Goal: Task Accomplishment & Management: Use online tool/utility

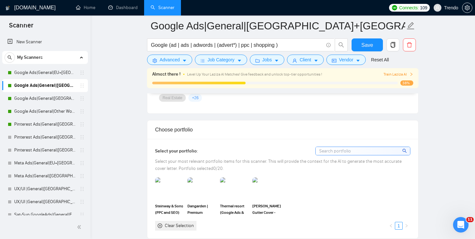
scroll to position [580, 0]
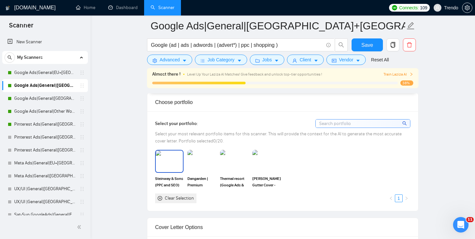
click at [172, 165] on img at bounding box center [169, 161] width 27 height 21
click at [203, 162] on img at bounding box center [201, 161] width 27 height 21
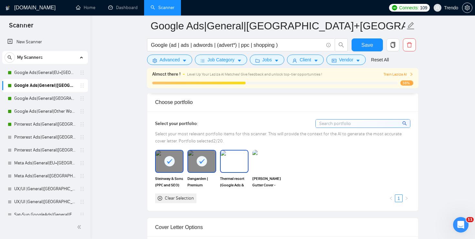
click at [232, 164] on img at bounding box center [234, 161] width 27 height 21
click at [268, 164] on img at bounding box center [266, 161] width 27 height 21
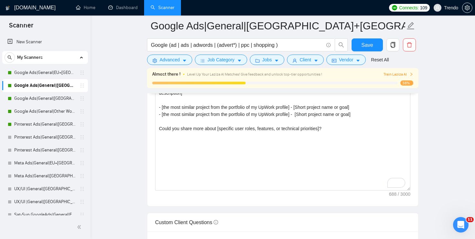
scroll to position [779, 0]
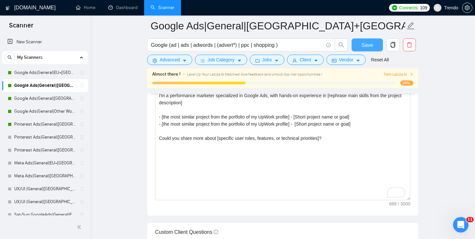
click at [366, 45] on span "Save" at bounding box center [367, 45] width 12 height 8
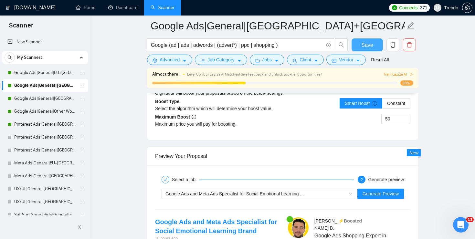
scroll to position [1228, 0]
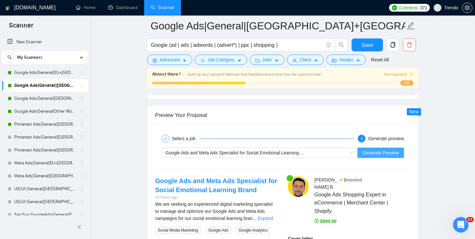
click at [368, 153] on span "Generate Preview" at bounding box center [381, 152] width 36 height 7
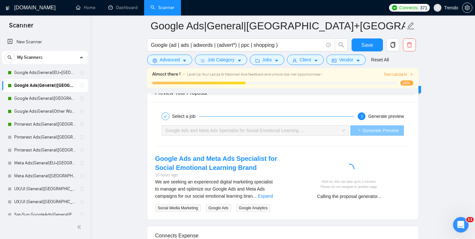
scroll to position [1263, 0]
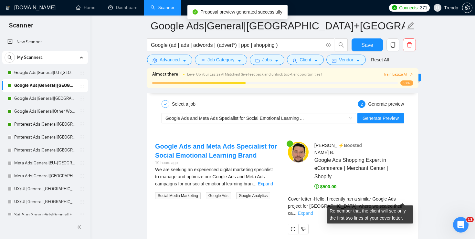
click at [313, 211] on link "Expand" at bounding box center [305, 213] width 15 height 5
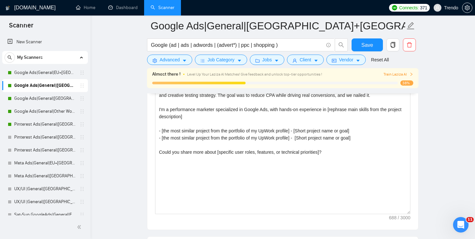
scroll to position [761, 0]
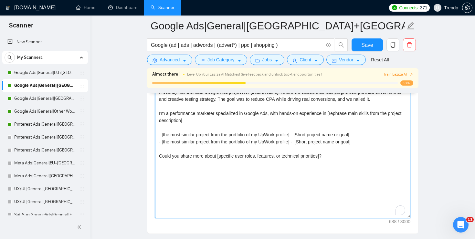
click at [295, 134] on textarea "[Localized greeting], [Client Name] I recently ran a similar Google Ads project…" at bounding box center [282, 145] width 255 height 145
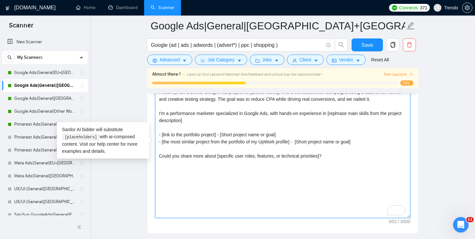
click at [295, 141] on textarea "[Localized greeting], [Client Name] I recently ran a similar Google Ads project…" at bounding box center [282, 145] width 255 height 145
paste textarea "link to the portfolio project"
type textarea "[Localized greeting], [Client Name] I recently ran a similar Google Ads project…"
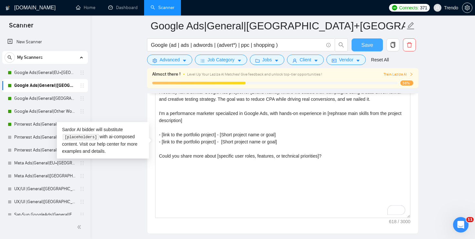
click at [363, 43] on span "Save" at bounding box center [367, 45] width 12 height 8
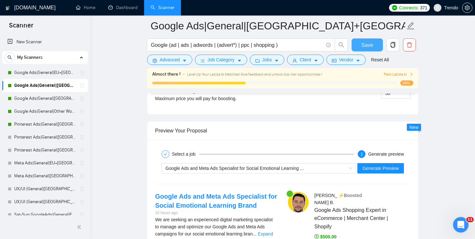
scroll to position [1218, 0]
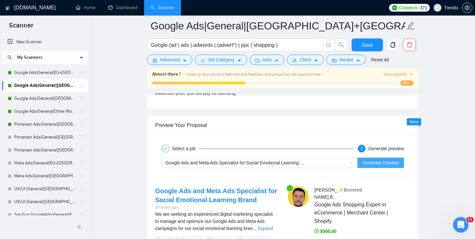
click at [377, 162] on span "Generate Preview" at bounding box center [381, 162] width 36 height 7
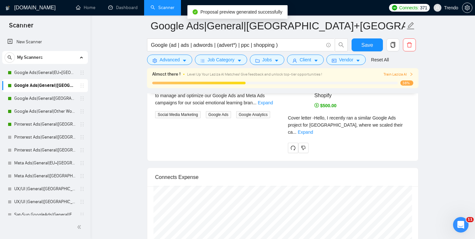
scroll to position [1344, 0]
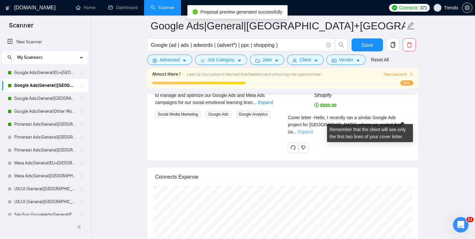
click at [313, 129] on link "Expand" at bounding box center [305, 131] width 15 height 5
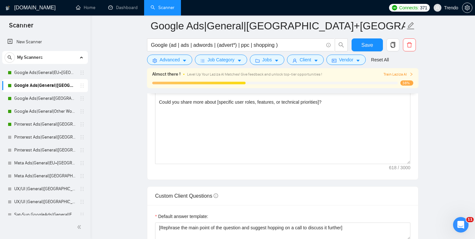
scroll to position [786, 0]
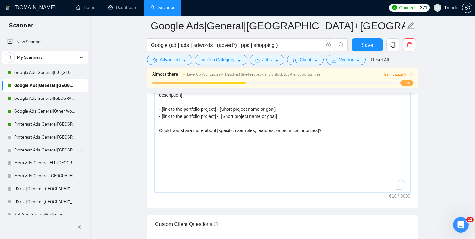
click at [325, 130] on textarea "[Localized greeting], [Client Name] I recently ran a similar Google Ads project…" at bounding box center [282, 119] width 255 height 145
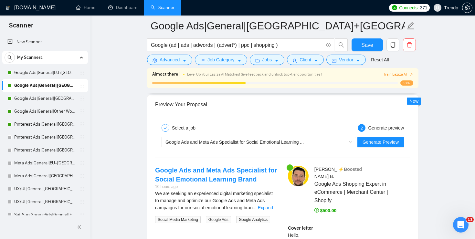
scroll to position [1239, 0]
click at [379, 142] on span "Generate Preview" at bounding box center [381, 141] width 36 height 7
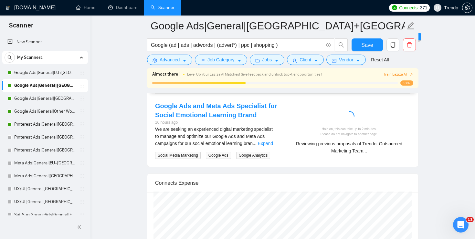
scroll to position [1305, 0]
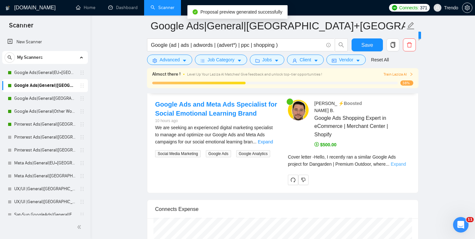
click at [406, 162] on link "Expand" at bounding box center [398, 164] width 15 height 5
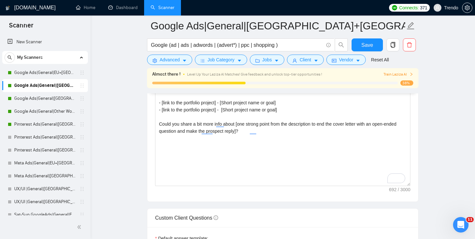
scroll to position [788, 0]
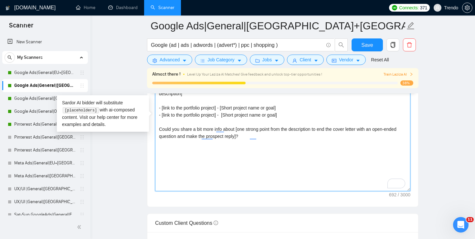
drag, startPoint x: 252, startPoint y: 136, endPoint x: 241, endPoint y: 129, distance: 13.0
click at [241, 129] on textarea "[Localized greeting], [Client Name] I recently ran a similar Google Ads project…" at bounding box center [282, 118] width 255 height 145
click at [269, 127] on textarea "[Localized greeting], [Client Name] I recently ran a similar Google Ads project…" at bounding box center [282, 118] width 255 height 145
drag, startPoint x: 251, startPoint y: 137, endPoint x: 318, endPoint y: 127, distance: 67.1
click at [318, 127] on textarea "[Localized greeting], [Client Name] I recently ran a similar Google Ads project…" at bounding box center [282, 118] width 255 height 145
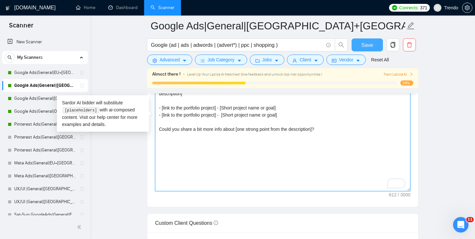
type textarea "[Localized greeting], [Client Name] I recently ran a similar Google Ads project…"
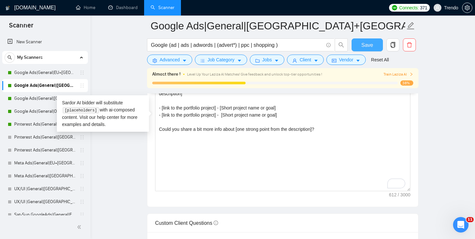
click at [365, 46] on span "Save" at bounding box center [367, 45] width 12 height 8
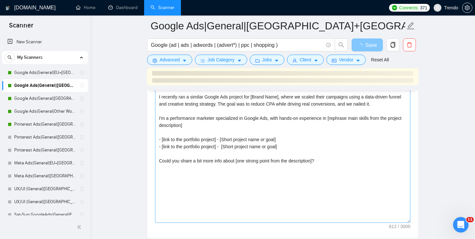
scroll to position [742, 0]
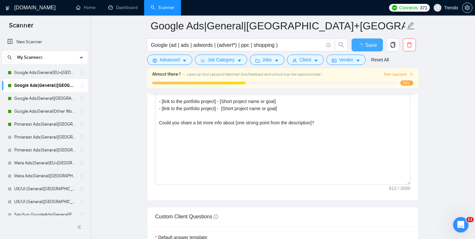
checkbox input "true"
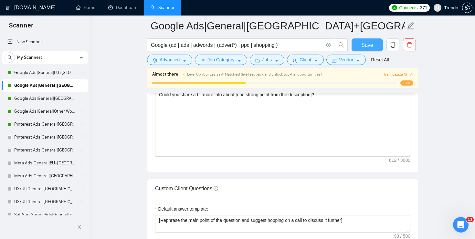
scroll to position [828, 0]
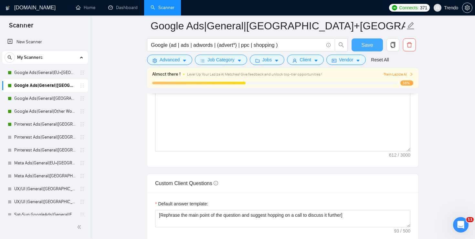
click at [373, 44] on button "Save" at bounding box center [367, 44] width 31 height 13
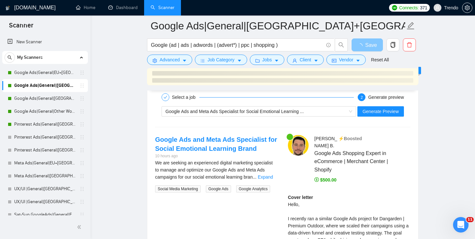
scroll to position [1261, 0]
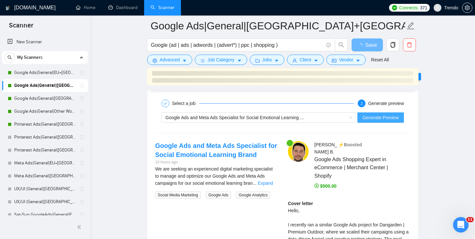
click at [378, 118] on span "Generate Preview" at bounding box center [381, 117] width 36 height 7
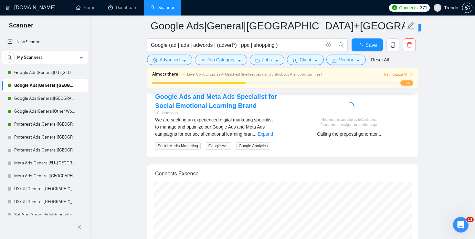
checkbox input "true"
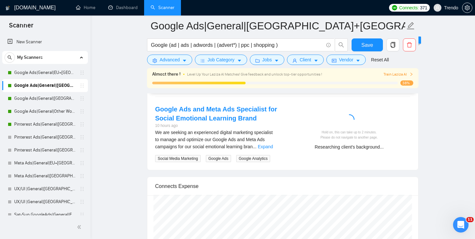
scroll to position [1294, 0]
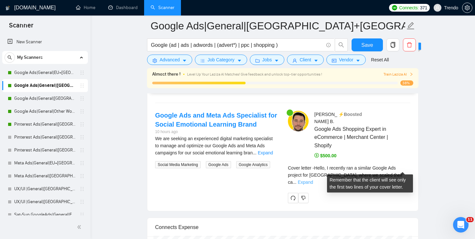
click at [313, 180] on link "Expand" at bounding box center [305, 182] width 15 height 5
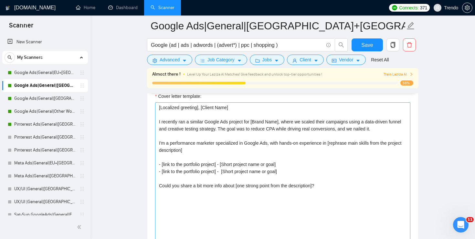
scroll to position [724, 0]
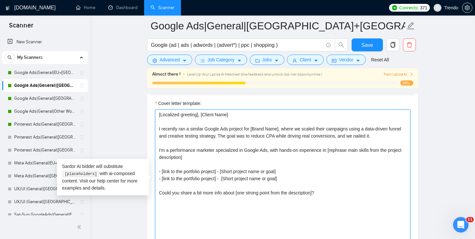
drag, startPoint x: 326, startPoint y: 194, endPoint x: 119, endPoint y: 93, distance: 230.7
click at [350, 182] on textarea "[Localized greeting], [Client Name] I recently ran a similar Google Ads project…" at bounding box center [282, 182] width 255 height 145
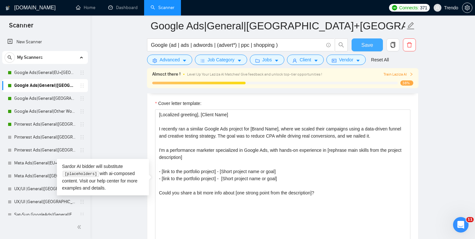
click at [371, 43] on span "Save" at bounding box center [367, 45] width 12 height 8
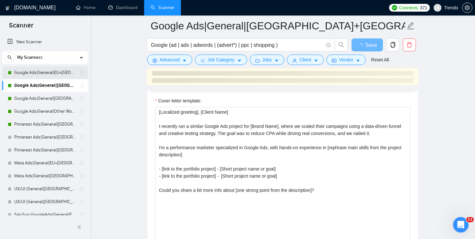
click at [39, 73] on link "Google Ads|General|EU+[GEOGRAPHIC_DATA]|" at bounding box center [44, 72] width 61 height 13
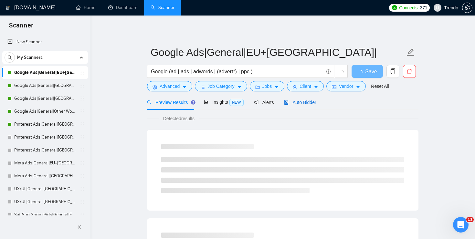
click at [309, 102] on span "Auto Bidder" at bounding box center [300, 102] width 32 height 5
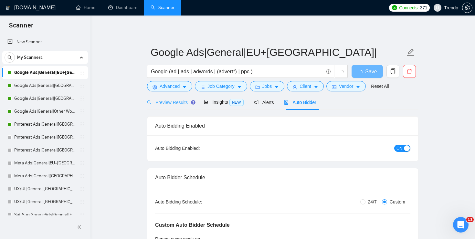
click at [177, 98] on div "Preview Results" at bounding box center [170, 102] width 47 height 15
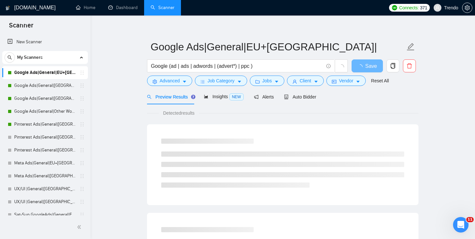
scroll to position [6, 0]
click at [307, 95] on span "Auto Bidder" at bounding box center [300, 96] width 32 height 5
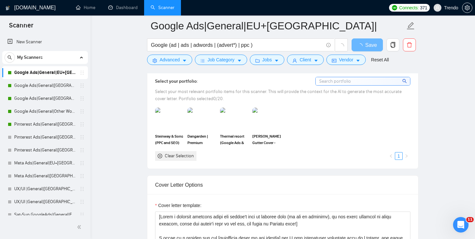
scroll to position [655, 0]
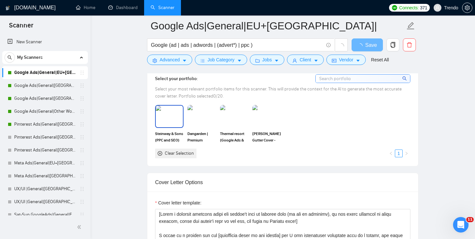
click at [178, 114] on img at bounding box center [169, 116] width 27 height 21
click at [194, 114] on img at bounding box center [201, 116] width 27 height 21
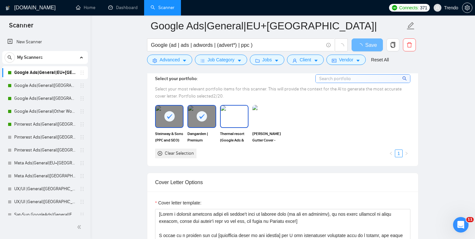
click at [241, 114] on img at bounding box center [234, 116] width 27 height 21
click at [274, 121] on img at bounding box center [266, 116] width 27 height 21
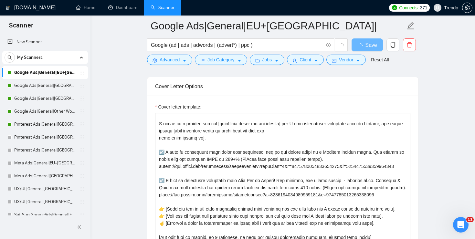
scroll to position [19, 0]
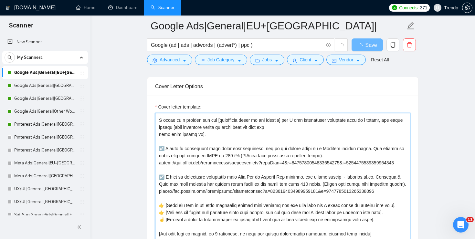
click at [297, 155] on textarea "Cover letter template:" at bounding box center [282, 185] width 255 height 145
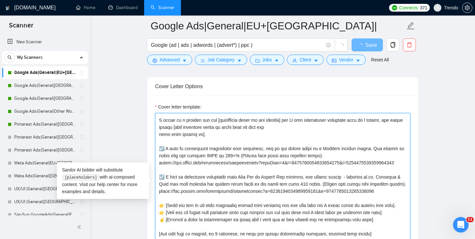
paste textarea "Localized greeting], [Client Name] I recently ran a similar Google Ads project …"
type textarea "[Localized greeting], [Client Name] I recently ran a similar Google Ads project…"
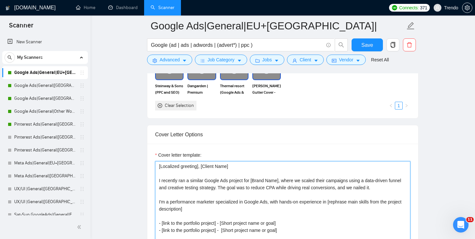
scroll to position [742, 0]
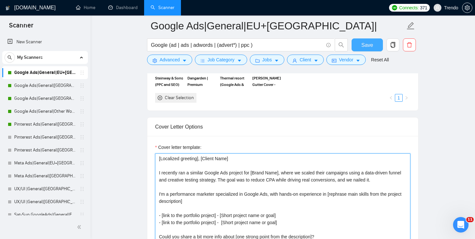
type textarea "[Localized greeting], [Client Name] I recently ran a similar Google Ads project…"
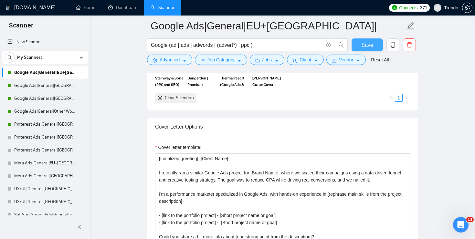
click at [365, 47] on span "Save" at bounding box center [367, 45] width 12 height 8
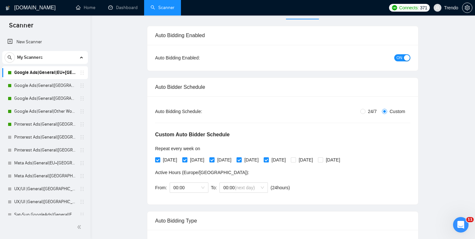
scroll to position [0, 0]
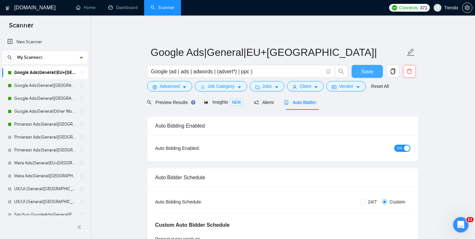
click at [372, 72] on span "Save" at bounding box center [367, 72] width 12 height 8
